Goal: Transaction & Acquisition: Purchase product/service

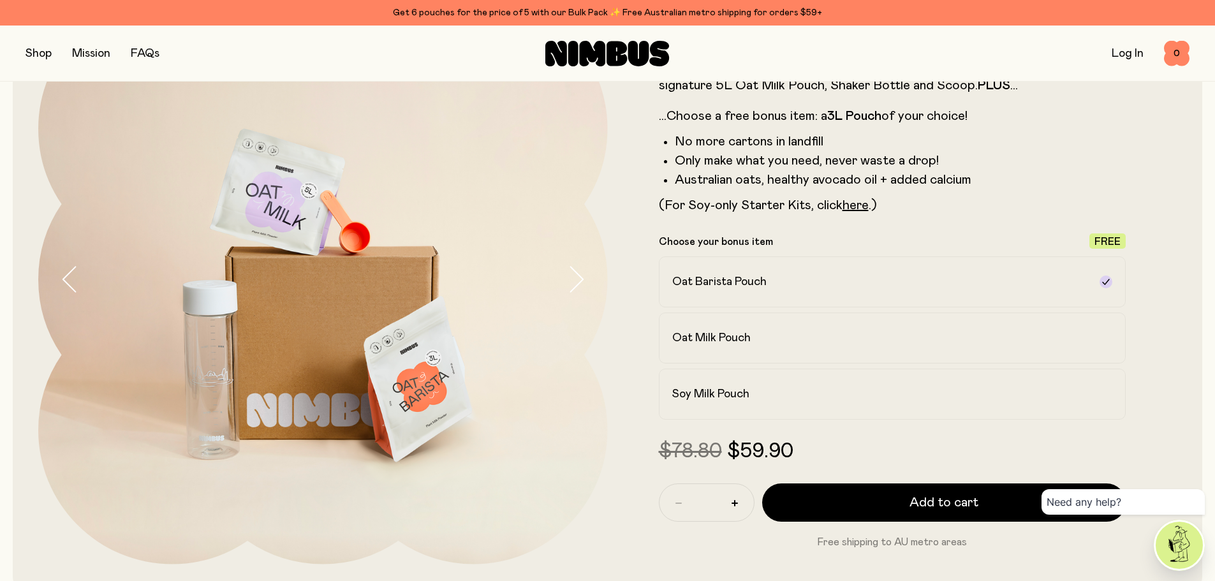
scroll to position [64, 0]
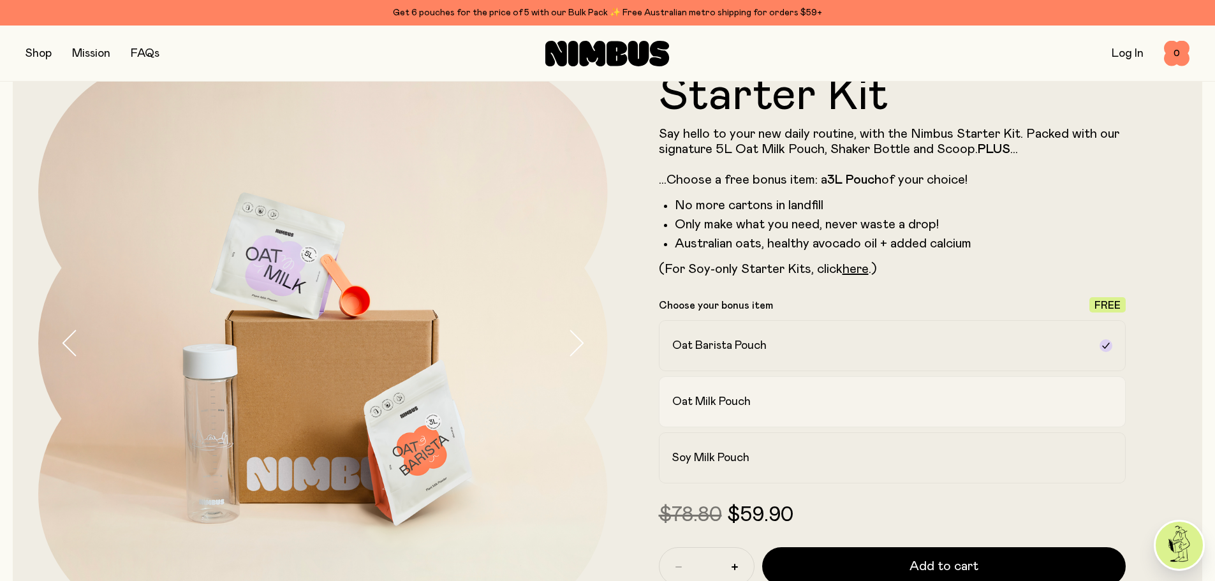
click at [803, 398] on div "Oat Milk Pouch" at bounding box center [881, 401] width 418 height 15
click at [812, 329] on label "Oat Barista Pouch" at bounding box center [893, 345] width 468 height 51
click at [831, 454] on div "Soy Milk Pouch" at bounding box center [881, 457] width 418 height 15
click at [835, 413] on label "Oat Milk Pouch" at bounding box center [893, 401] width 468 height 51
click at [836, 355] on label "Oat Barista Pouch" at bounding box center [893, 345] width 468 height 51
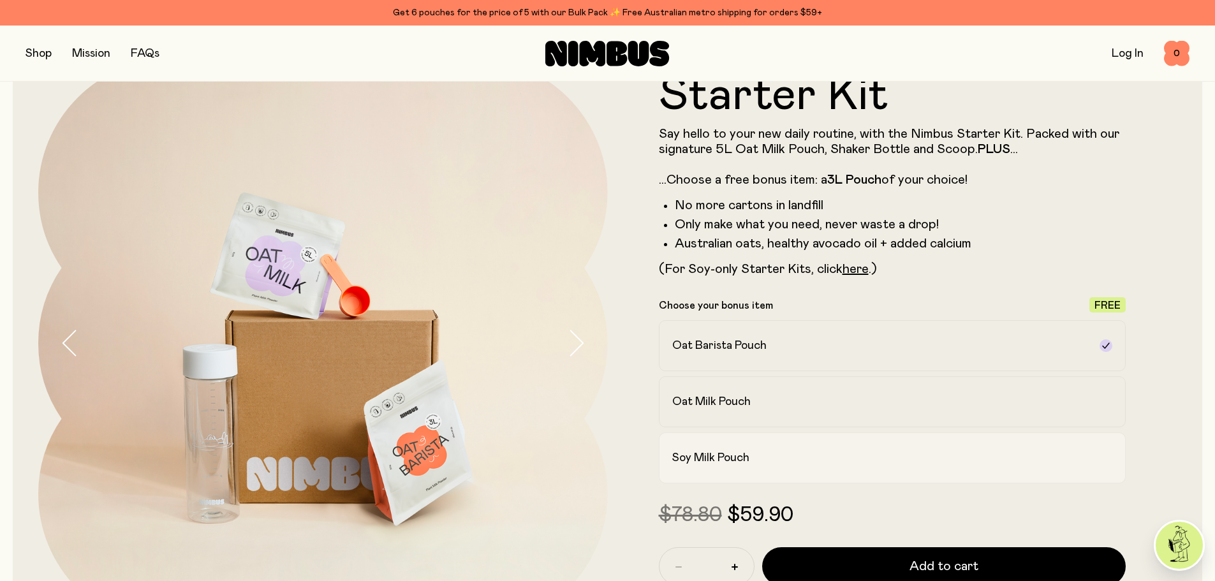
click at [844, 441] on label "Soy Milk Pouch" at bounding box center [893, 457] width 468 height 51
click at [894, 417] on label "Oat Milk Pouch" at bounding box center [893, 401] width 468 height 51
click at [885, 380] on label "Oat Milk Pouch" at bounding box center [893, 401] width 468 height 51
click at [880, 350] on div "Oat Barista Pouch" at bounding box center [881, 345] width 418 height 15
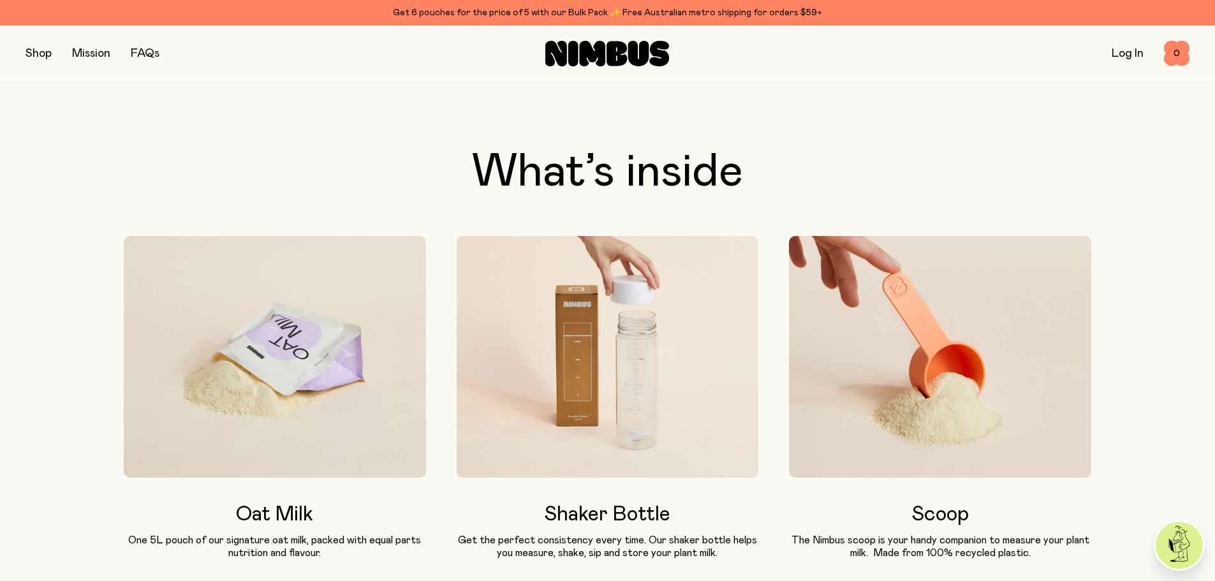
scroll to position [510, 0]
